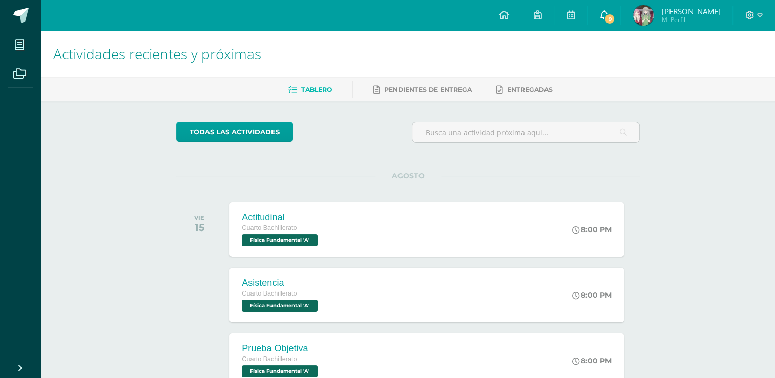
click at [620, 25] on link "9" at bounding box center [603, 15] width 33 height 31
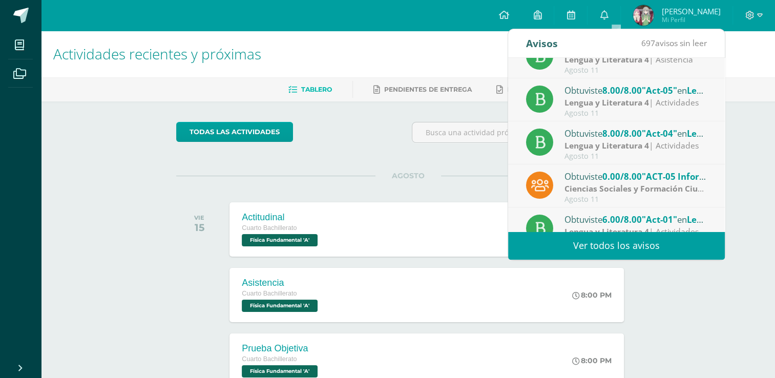
scroll to position [170, 0]
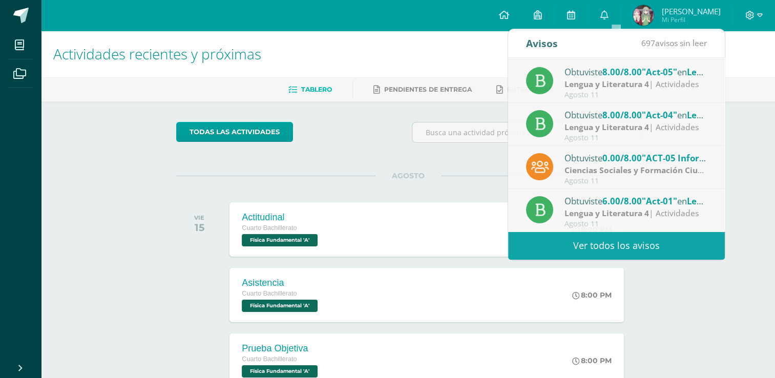
click at [697, 13] on span "[PERSON_NAME]" at bounding box center [690, 11] width 59 height 10
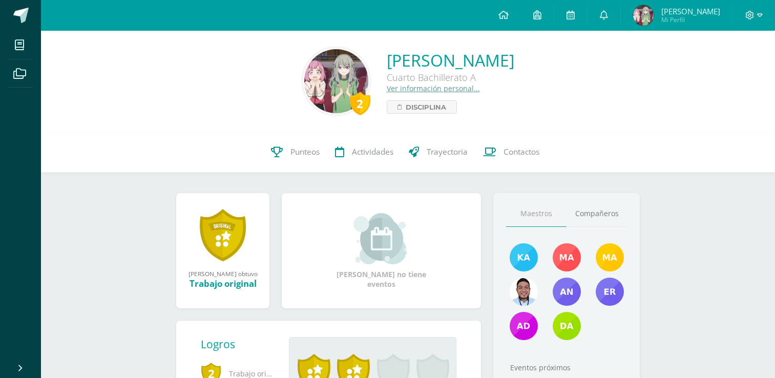
click at [676, 11] on span "[PERSON_NAME]" at bounding box center [690, 11] width 59 height 10
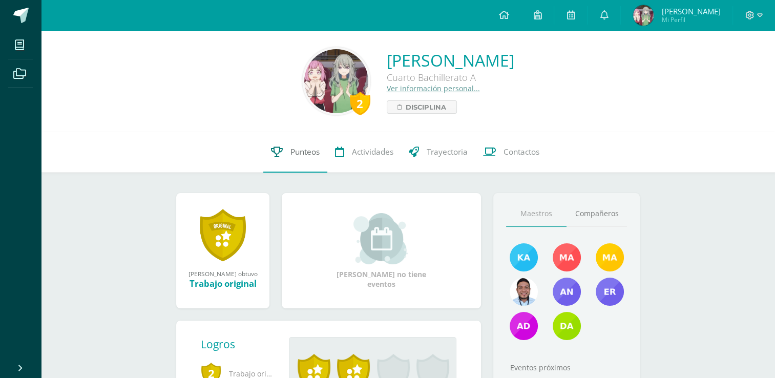
click at [301, 164] on link "Punteos" at bounding box center [295, 152] width 64 height 41
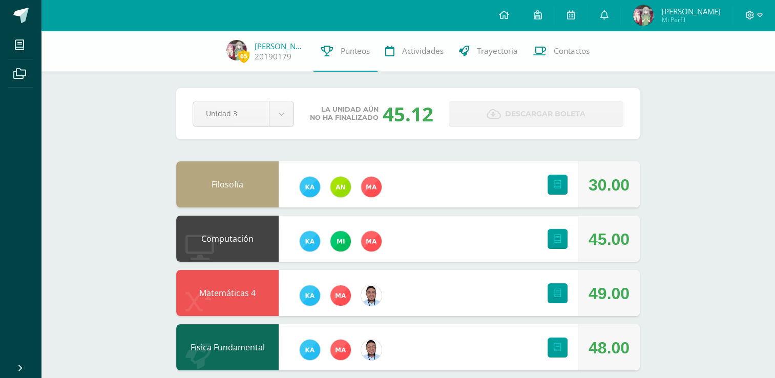
scroll to position [62, 0]
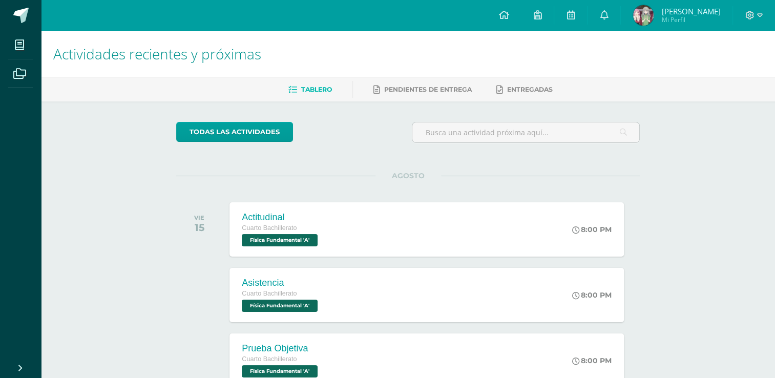
click at [653, 14] on img at bounding box center [643, 15] width 20 height 20
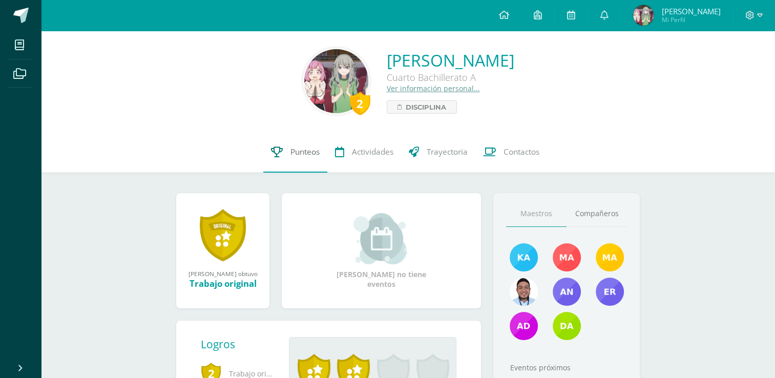
click at [313, 166] on link "Punteos" at bounding box center [295, 152] width 64 height 41
